Goal: Task Accomplishment & Management: Complete application form

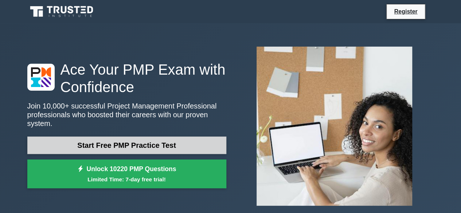
click at [198, 139] on link "Start Free PMP Practice Test" at bounding box center [126, 146] width 199 height 18
click at [155, 137] on link "Start Free PMP Practice Test" at bounding box center [126, 146] width 199 height 18
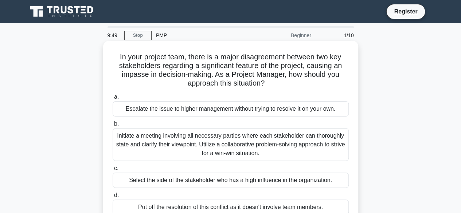
click at [137, 75] on h5 "In your project team, there is a major disagreement between two key stakeholder…" at bounding box center [231, 71] width 238 height 36
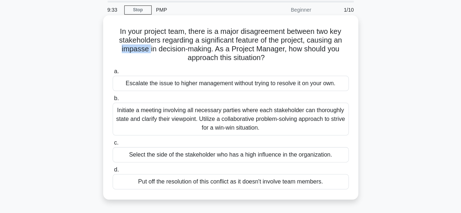
scroll to position [36, 0]
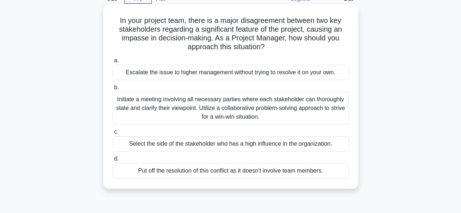
click at [244, 116] on div "Initiate a meeting involving all necessary parties where each stakeholder can t…" at bounding box center [231, 108] width 236 height 33
click at [113, 90] on input "b. Initiate a meeting involving all necessary parties where each stakeholder ca…" at bounding box center [113, 87] width 0 height 5
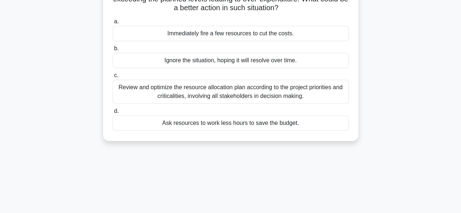
scroll to position [0, 0]
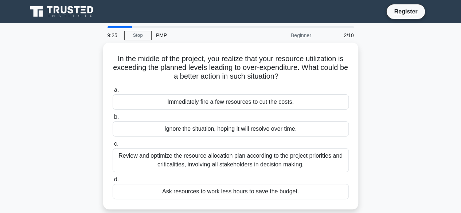
drag, startPoint x: 92, startPoint y: 33, endPoint x: 143, endPoint y: 30, distance: 51.6
click at [94, 33] on div "9:25 Stop PMP Beginner 2/10 In the middle of the project, you realize that your…" at bounding box center [231, 208] width 416 height 365
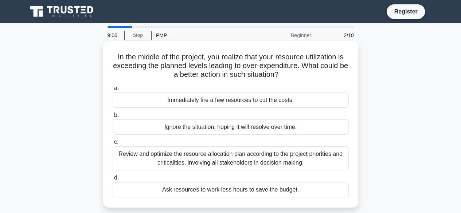
click at [191, 166] on div "Review and optimize the resource allocation plan according to the project prior…" at bounding box center [231, 159] width 236 height 24
click at [113, 145] on input "c. Review and optimize the resource allocation plan according to the project pr…" at bounding box center [113, 142] width 0 height 5
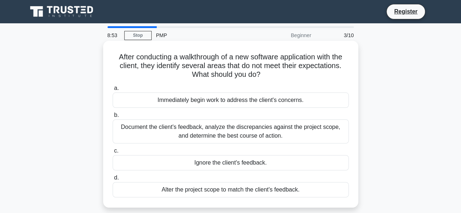
click at [190, 135] on div "Document the client's feedback, analyze the discrepancies against the project s…" at bounding box center [231, 132] width 236 height 24
click at [113, 118] on input "b. Document the client's feedback, analyze the discrepancies against the projec…" at bounding box center [113, 115] width 0 height 5
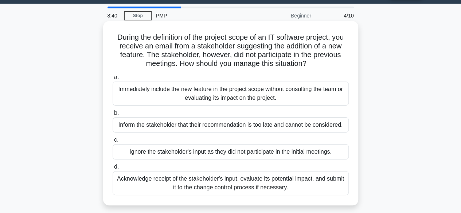
scroll to position [36, 0]
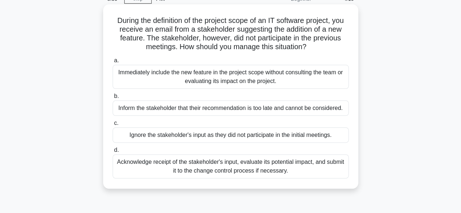
click at [190, 170] on div "Acknowledge receipt of the stakeholder's input, evaluate its potential impact, …" at bounding box center [231, 167] width 236 height 24
click at [113, 153] on input "d. Acknowledge receipt of the stakeholder's input, evaluate its potential impac…" at bounding box center [113, 150] width 0 height 5
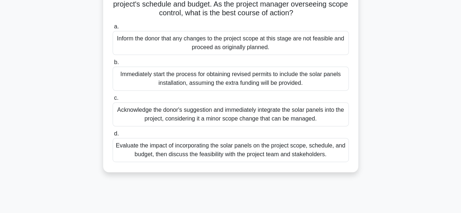
scroll to position [109, 0]
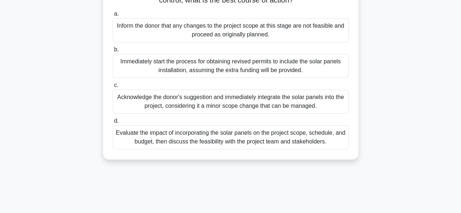
click at [199, 147] on div "Evaluate the impact of incorporating the solar panels on the project scope, sch…" at bounding box center [231, 137] width 236 height 24
click at [113, 124] on input "d. Evaluate the impact of incorporating the solar panels on the project scope, …" at bounding box center [113, 121] width 0 height 5
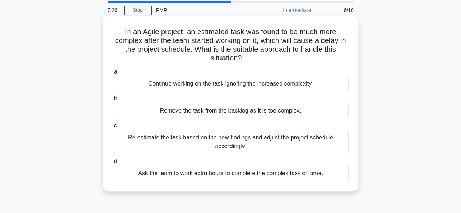
scroll to position [36, 0]
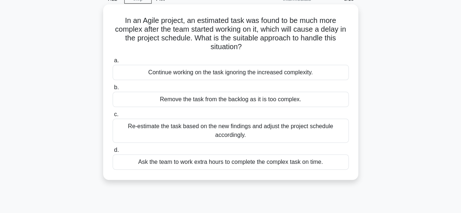
click at [226, 134] on div "Re-estimate the task based on the new findings and adjust the project schedule …" at bounding box center [231, 131] width 236 height 24
click at [113, 117] on input "c. Re-estimate the task based on the new findings and adjust the project schedu…" at bounding box center [113, 114] width 0 height 5
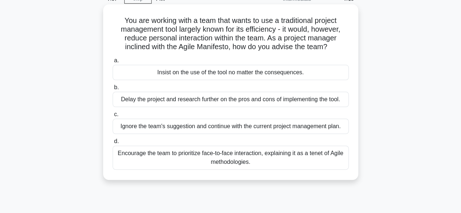
click at [159, 161] on div "Encourage the team to prioritize face-to-face interaction, explaining it as a t…" at bounding box center [231, 158] width 236 height 24
click at [113, 144] on input "d. Encourage the team to prioritize face-to-face interaction, explaining it as …" at bounding box center [113, 141] width 0 height 5
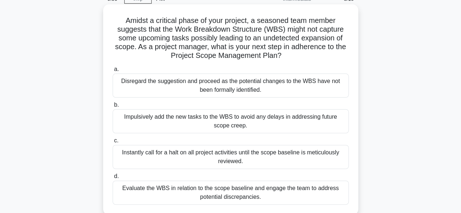
scroll to position [73, 0]
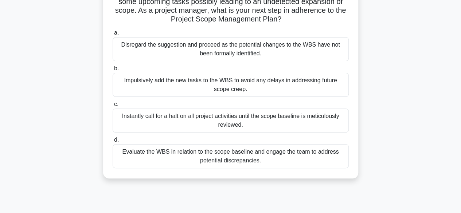
click at [224, 158] on div "Evaluate the WBS in relation to the scope baseline and engage the team to addre…" at bounding box center [231, 156] width 236 height 24
click at [113, 143] on input "d. Evaluate the WBS in relation to the scope baseline and engage the team to ad…" at bounding box center [113, 140] width 0 height 5
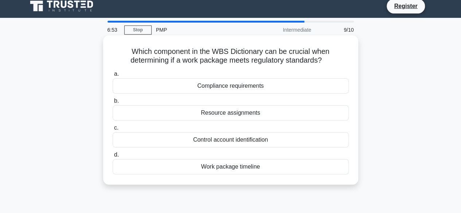
scroll to position [0, 0]
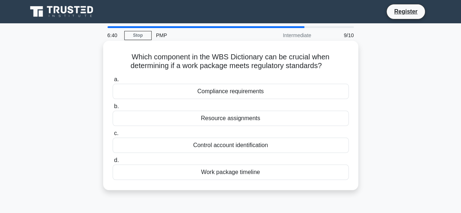
click at [278, 96] on div "Compliance requirements" at bounding box center [231, 91] width 236 height 15
click at [113, 82] on input "a. Compliance requirements" at bounding box center [113, 79] width 0 height 5
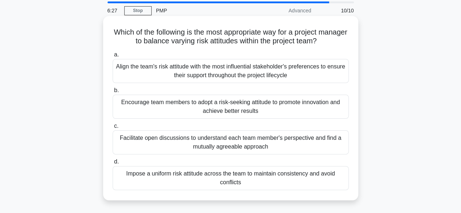
scroll to position [36, 0]
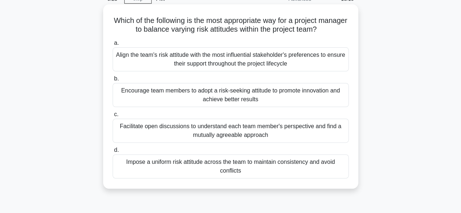
click at [193, 138] on div "Facilitate open discussions to understand each team member's perspective and fi…" at bounding box center [231, 131] width 236 height 24
click at [113, 117] on input "c. Facilitate open discussions to understand each team member's perspective and…" at bounding box center [113, 114] width 0 height 5
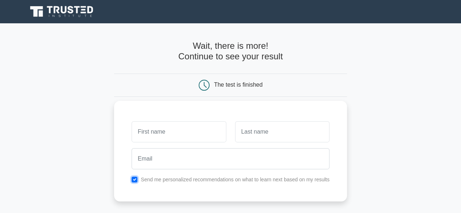
click at [136, 182] on input "checkbox" at bounding box center [135, 180] width 6 height 6
checkbox input "false"
click at [149, 128] on input "text" at bounding box center [179, 131] width 94 height 21
type input "Shar"
click at [243, 141] on input "text" at bounding box center [282, 131] width 94 height 21
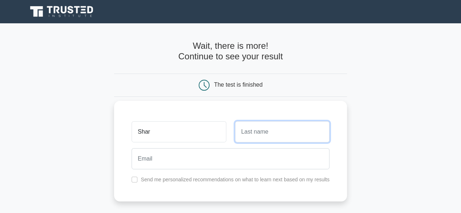
type input "R"
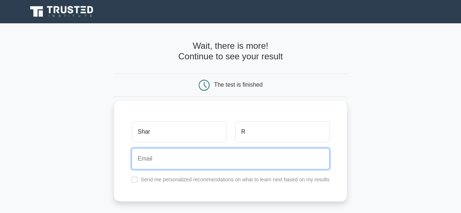
click at [217, 160] on input "email" at bounding box center [231, 158] width 198 height 21
type input "sarmilaaa98@gmail.com"
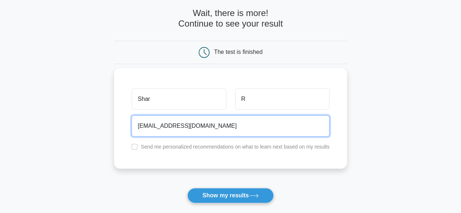
scroll to position [73, 0]
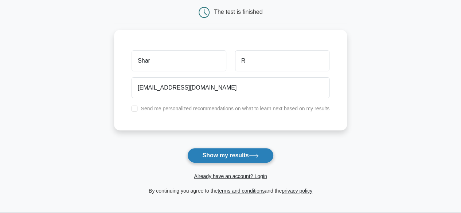
click at [201, 157] on button "Show my results" at bounding box center [230, 155] width 86 height 15
